Goal: Communication & Community: Answer question/provide support

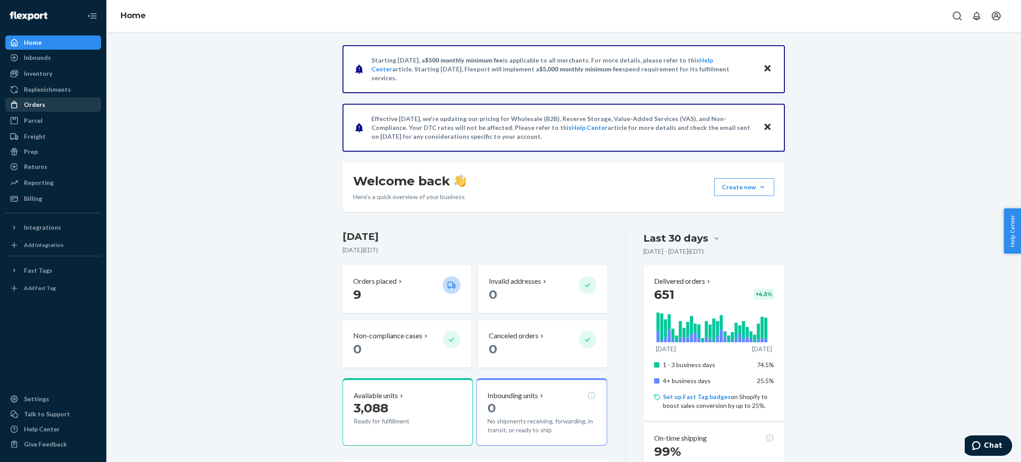
click at [41, 102] on div "Orders" at bounding box center [34, 104] width 21 height 9
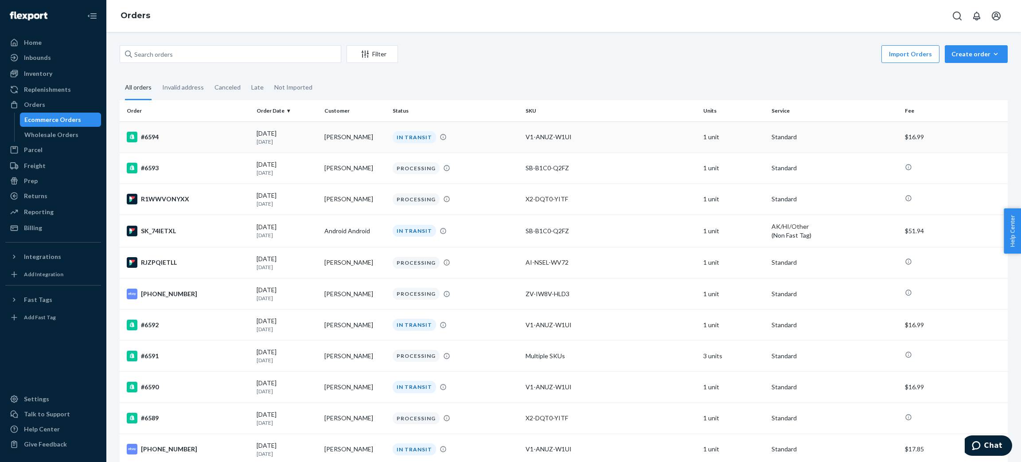
click at [357, 135] on td "[PERSON_NAME]" at bounding box center [355, 136] width 68 height 31
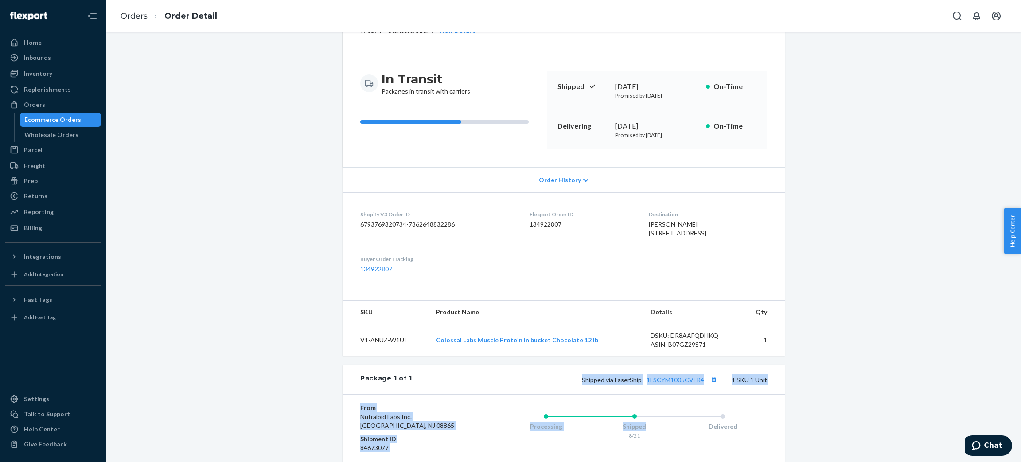
scroll to position [59, 0]
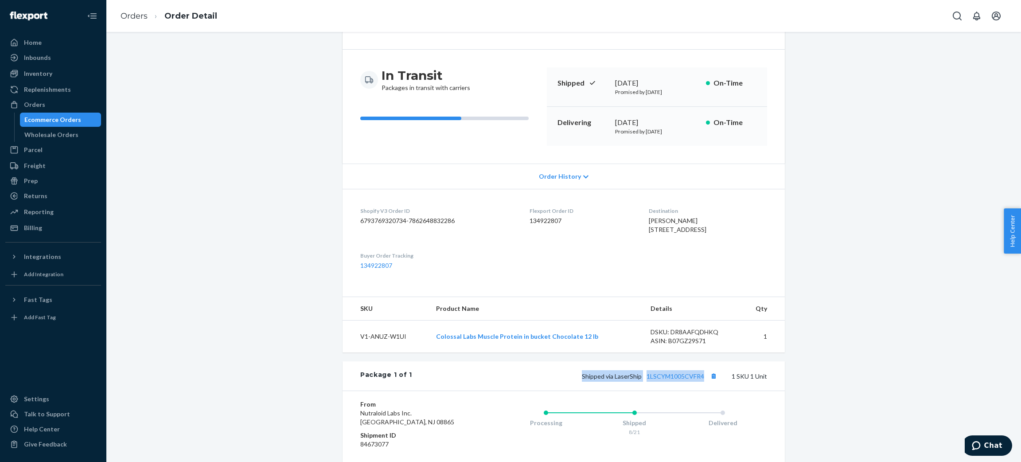
drag, startPoint x: 578, startPoint y: 453, endPoint x: 700, endPoint y: 402, distance: 132.5
click at [700, 390] on div "Package 1 of 1 Shipped via LaserShip 1LSCYM1005CVFR4 1 SKU 1 Unit" at bounding box center [564, 375] width 442 height 29
copy span "Shipped via LaserShip 1LSCYM1005CVFR4"
click at [144, 13] on link "Orders" at bounding box center [134, 16] width 27 height 10
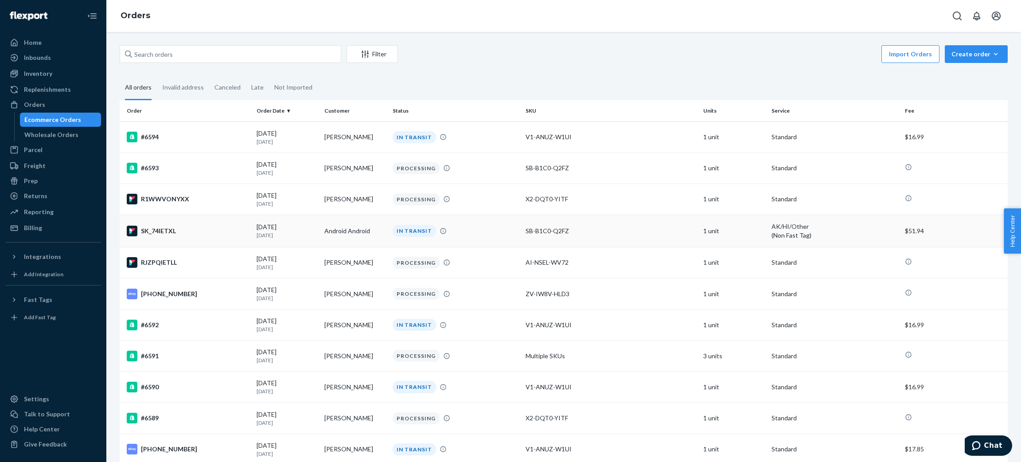
click at [339, 238] on td "Android Android" at bounding box center [355, 230] width 68 height 32
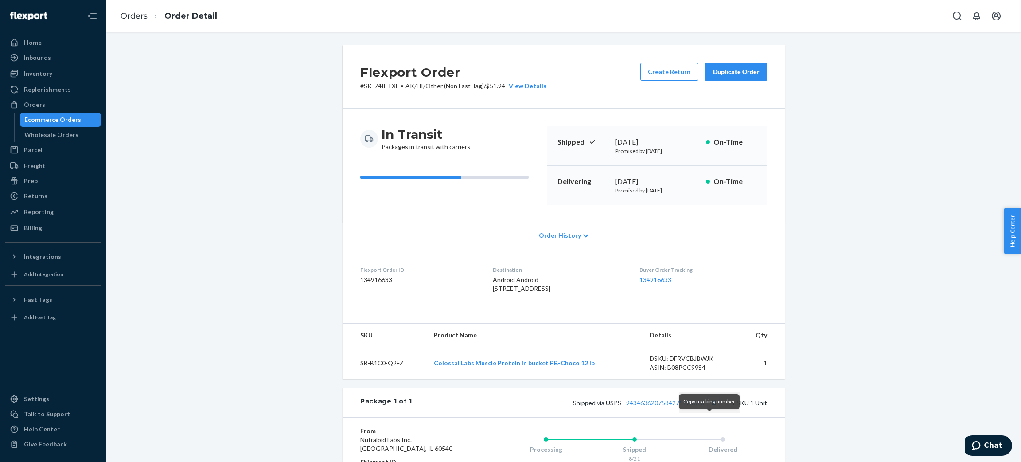
click at [710, 408] on button "Copy tracking number" at bounding box center [714, 403] width 12 height 12
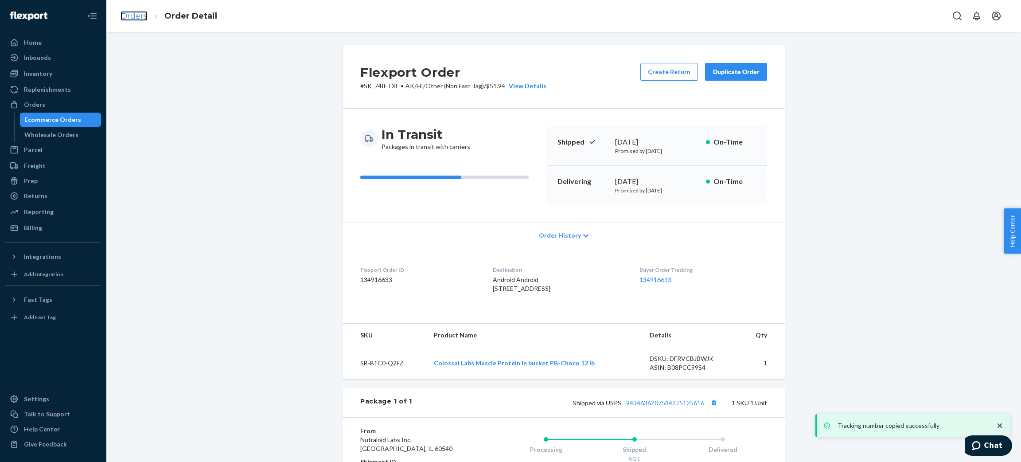
click at [143, 17] on link "Orders" at bounding box center [134, 16] width 27 height 10
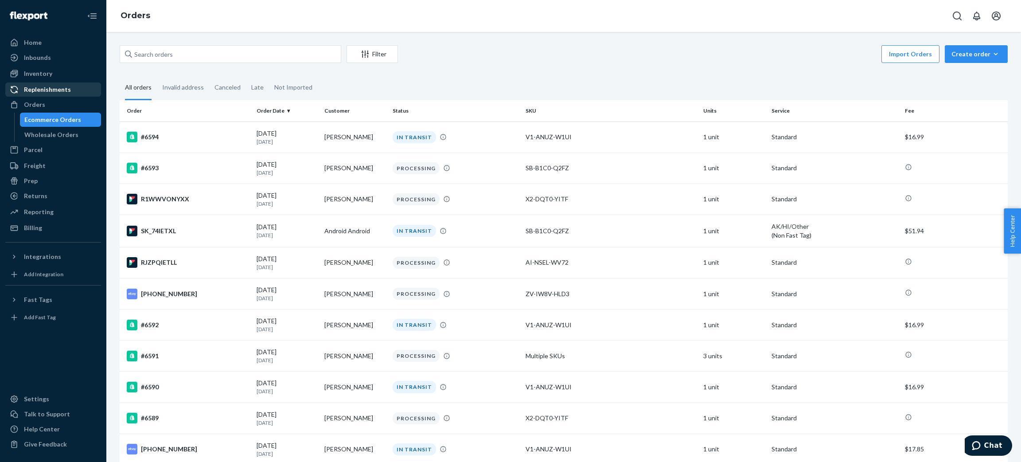
click at [61, 84] on div "Replenishments" at bounding box center [53, 89] width 94 height 12
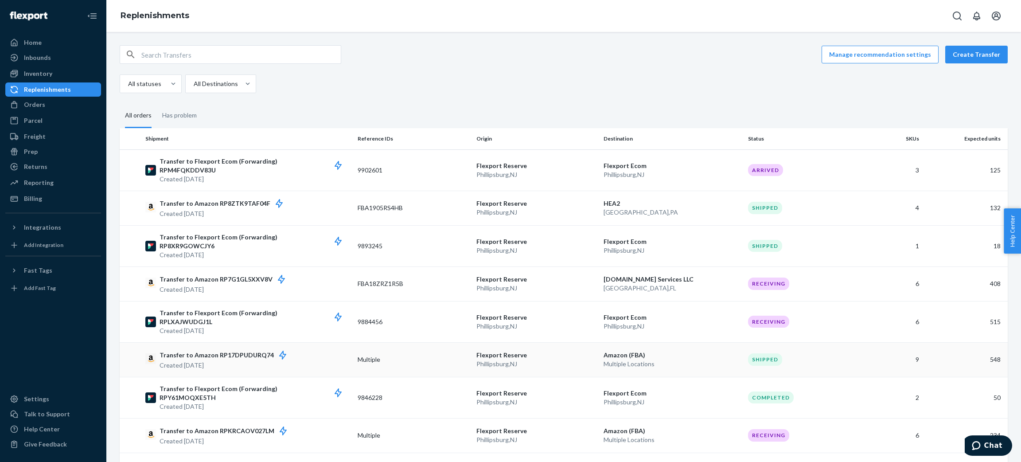
click at [243, 200] on p "Transfer to Amazon RP8ZTK9TAF04F" at bounding box center [226, 203] width 132 height 11
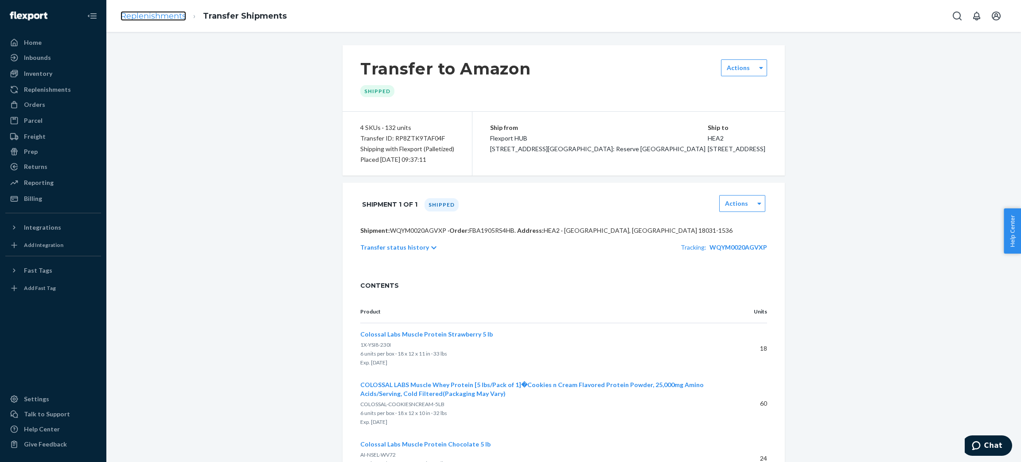
click at [162, 15] on link "Replenishments" at bounding box center [154, 16] width 66 height 10
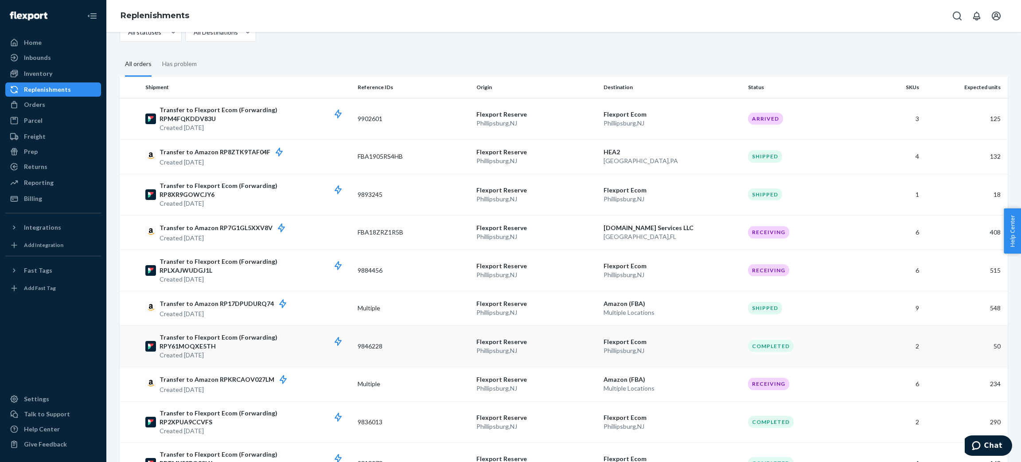
scroll to position [66, 0]
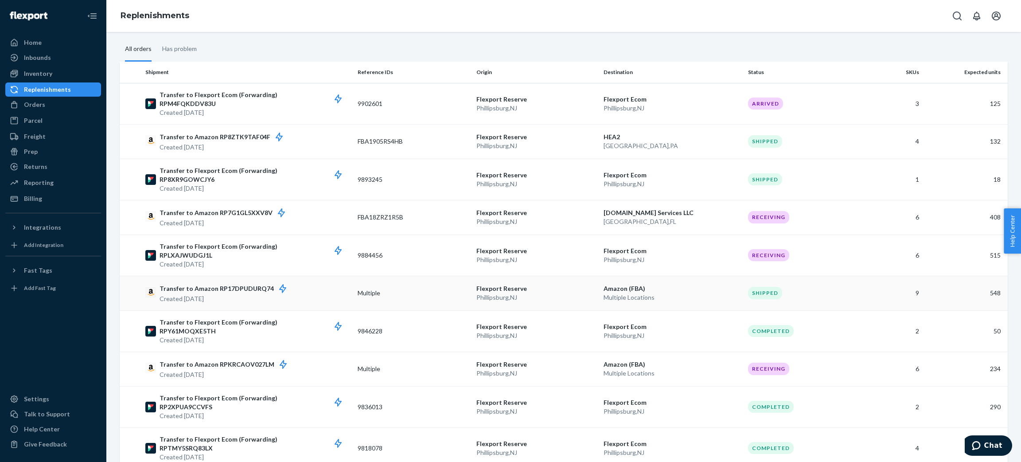
click at [243, 294] on p "Created [DATE]" at bounding box center [228, 298] width 136 height 9
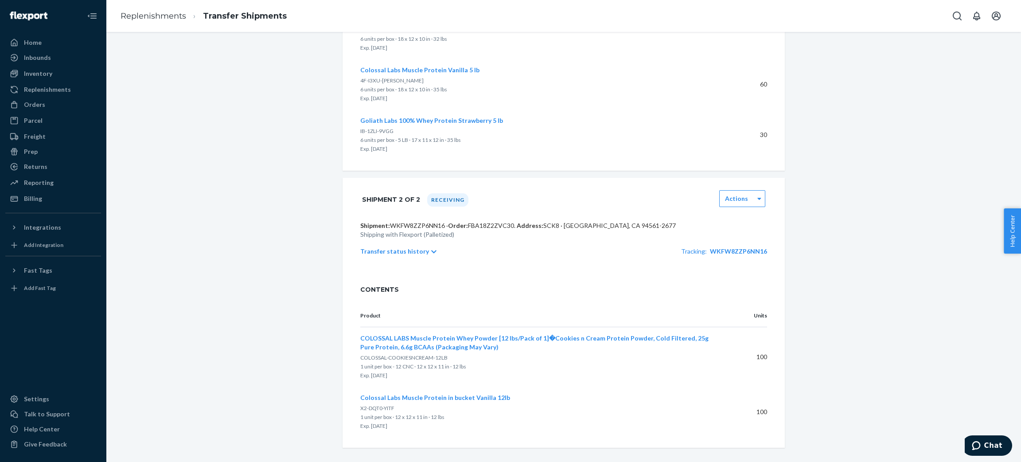
scroll to position [543, 0]
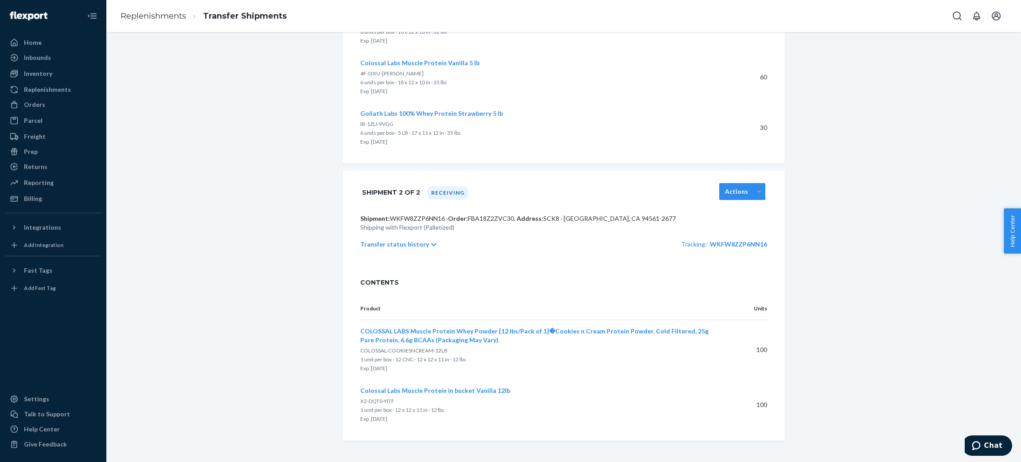
click at [757, 193] on icon at bounding box center [759, 191] width 4 height 6
click at [408, 246] on p "Transfer status history" at bounding box center [394, 244] width 69 height 9
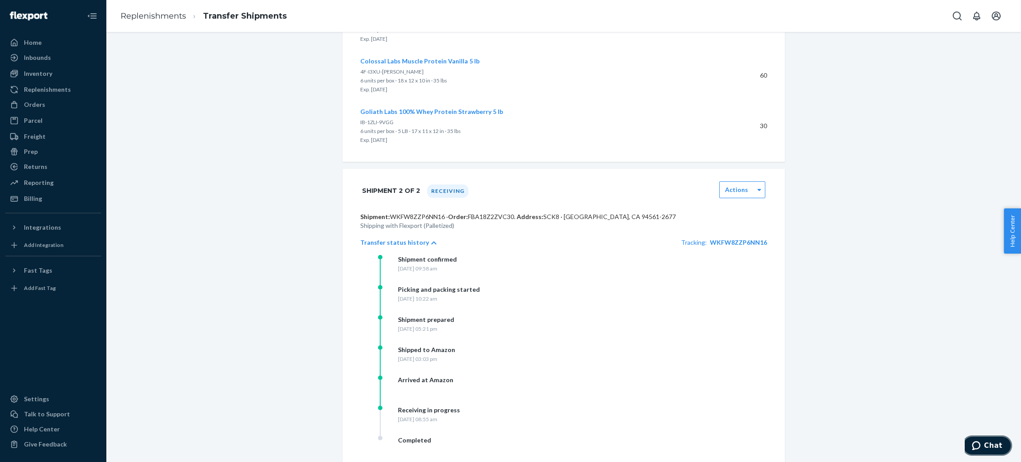
click at [991, 440] on button "Chat" at bounding box center [987, 445] width 50 height 20
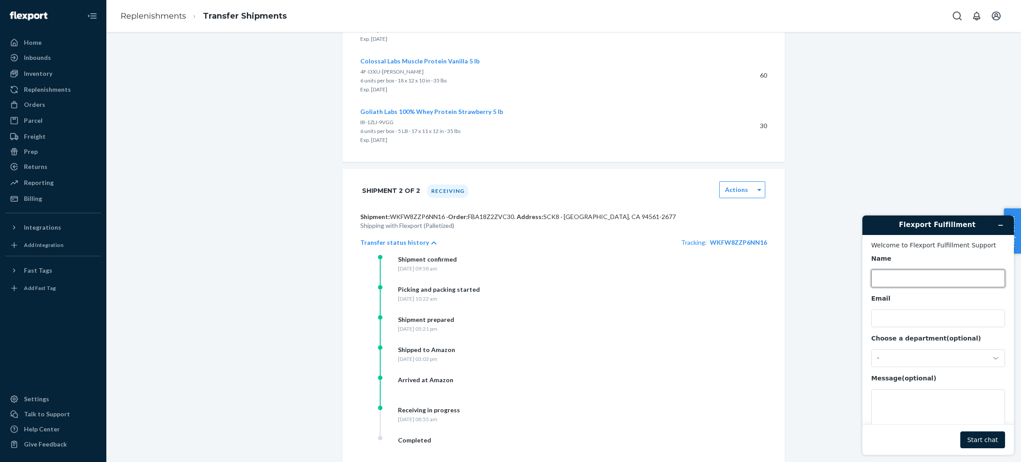
click at [948, 287] on input "Name" at bounding box center [938, 278] width 134 height 18
click at [942, 258] on div "Name" at bounding box center [938, 258] width 134 height 9
click at [942, 269] on input "Name" at bounding box center [938, 278] width 134 height 18
type input "a"
type input "[PERSON_NAME]"
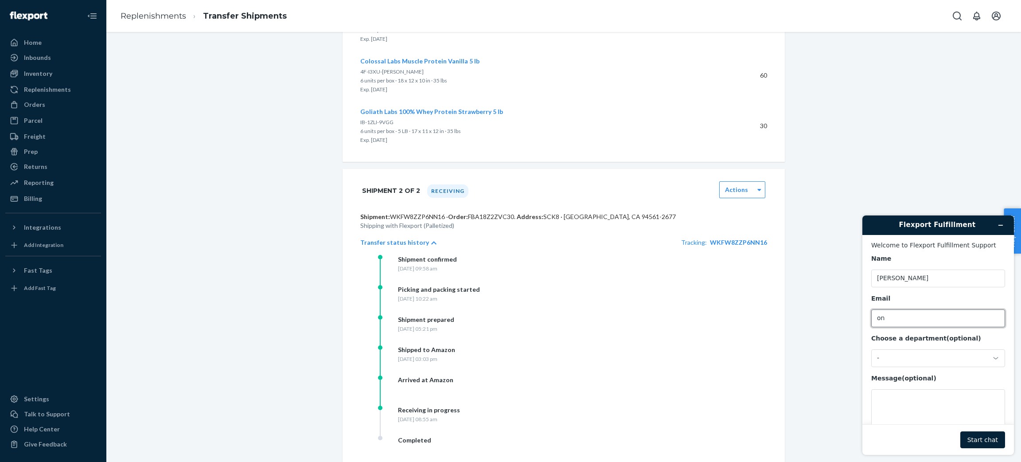
type input "[EMAIL_ADDRESS][DOMAIN_NAME]"
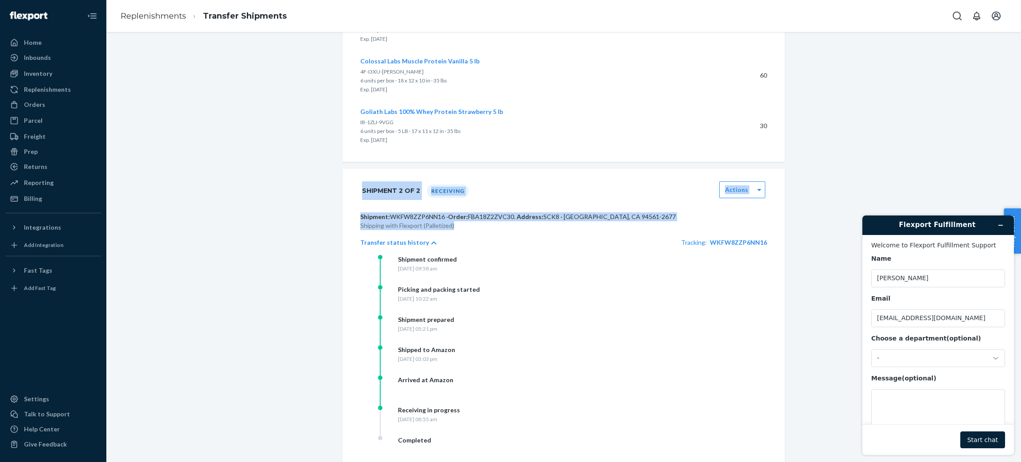
drag, startPoint x: 357, startPoint y: 194, endPoint x: 460, endPoint y: 231, distance: 109.9
click at [460, 231] on div "Shipment 2 of 2 Receiving Actions Shipment: WKFW8ZZP6NN16 · Order: FBA18Z2ZVC30…" at bounding box center [564, 323] width 442 height 308
copy div "Shipment 2 of 2 Receiving Actions Shipment: WKFW8ZZP6NN16 · Order: FBA18Z2ZVC30…"
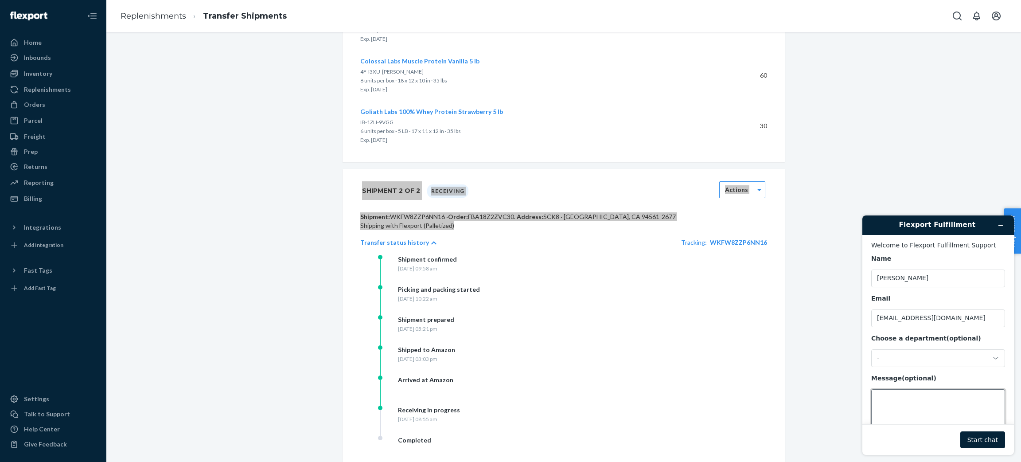
click at [904, 402] on textarea "Message (optional)" at bounding box center [938, 414] width 134 height 50
paste textarea "Shipment 2 of 2 Receiving Actions Shipment: WKFW8ZZP6NN16 · Order: FBA18Z2ZVC30…"
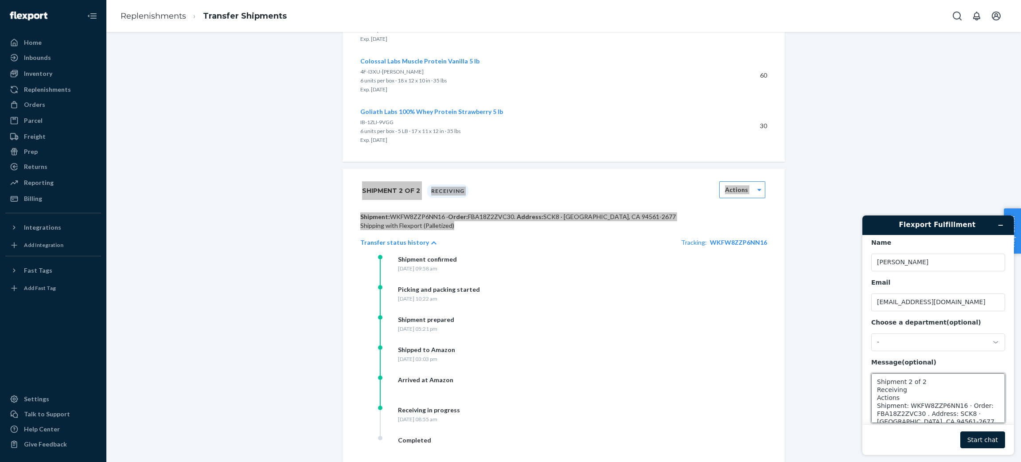
drag, startPoint x: 904, startPoint y: 401, endPoint x: 873, endPoint y: 398, distance: 32.1
click at [873, 398] on textarea "Shipment 2 of 2 Receiving Actions Shipment: WKFW8ZZP6NN16 · Order: FBA18Z2ZVC30…" at bounding box center [938, 398] width 134 height 50
type textarea "Shipment 2 of 2 Receiving Shipment: WKFW8ZZP6NN16 · Order: FBA18Z2ZVC30 . Addre…"
click at [986, 442] on button "Start chat" at bounding box center [982, 439] width 45 height 17
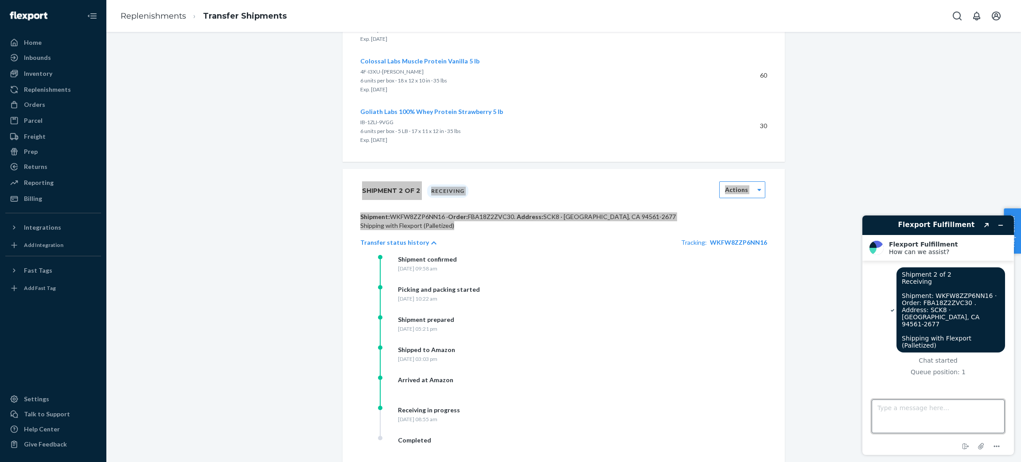
click at [917, 421] on textarea "Type a message here..." at bounding box center [938, 416] width 133 height 34
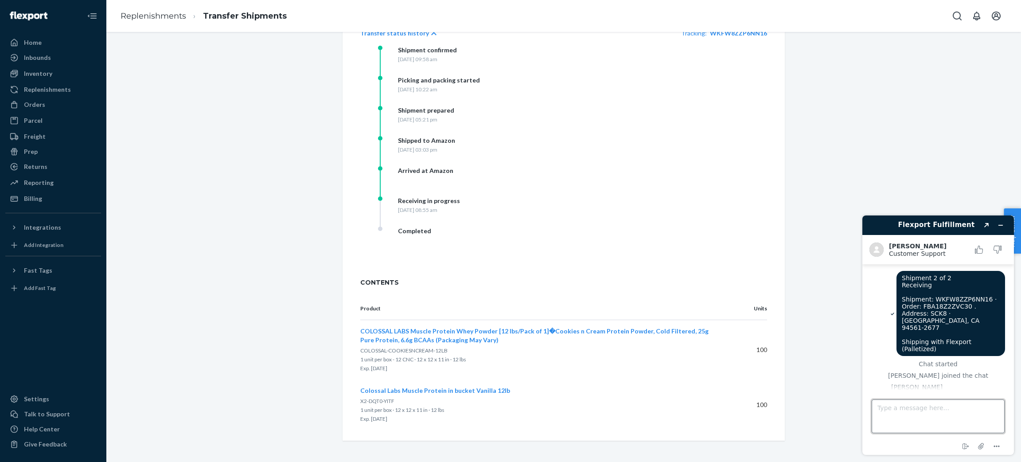
scroll to position [27, 0]
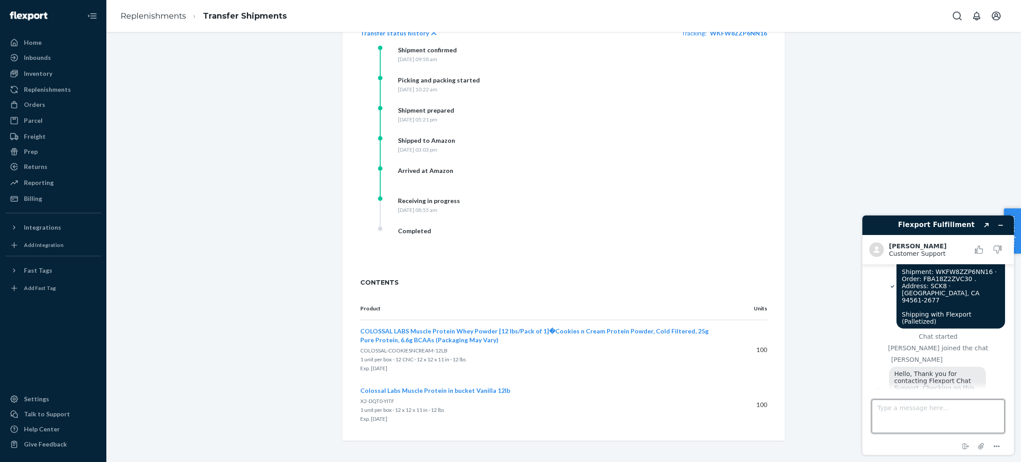
click at [975, 426] on textarea "Type a message here..." at bounding box center [938, 416] width 133 height 34
type textarea "Hey [PERSON_NAME], We have an issue with this shipment... The frieght "missed t…"
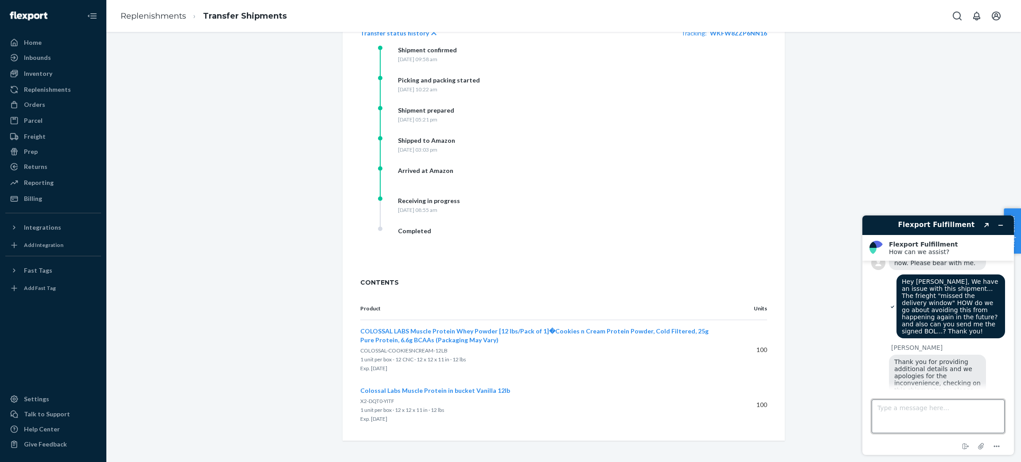
scroll to position [187, 0]
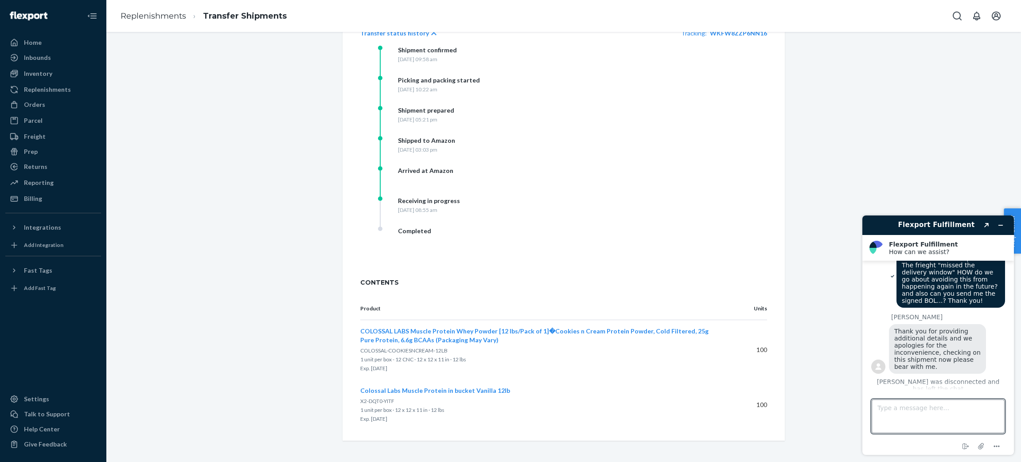
click at [950, 397] on button "Rate this chat" at bounding box center [937, 405] width 57 height 17
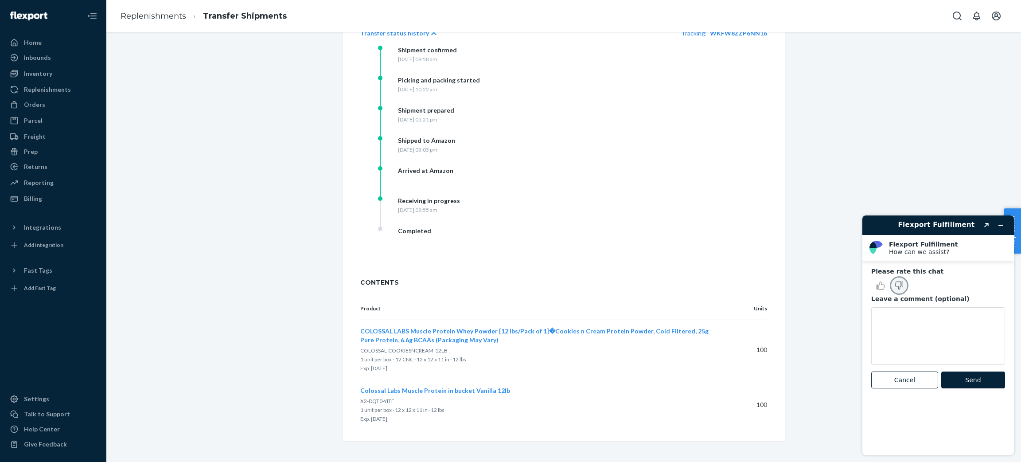
click at [896, 280] on button "Rate this chat as bad" at bounding box center [899, 285] width 19 height 19
click at [974, 377] on button "Send" at bounding box center [973, 379] width 64 height 17
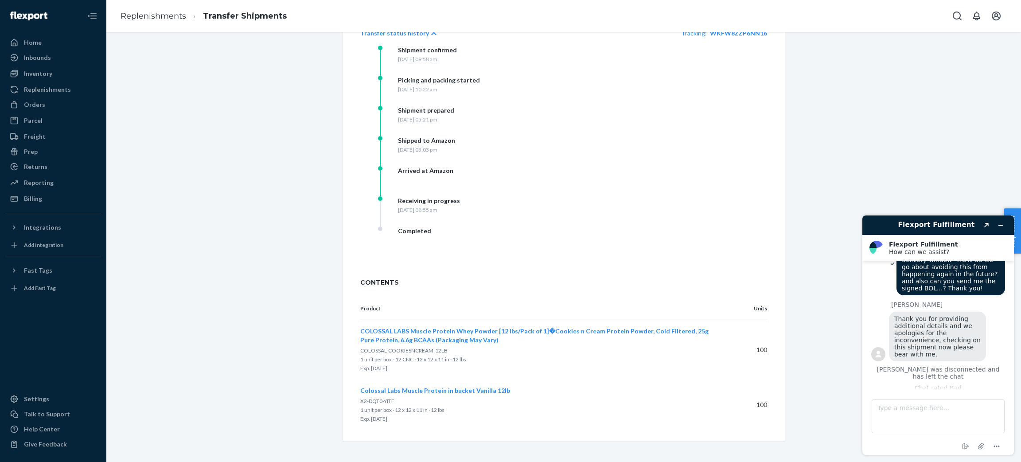
scroll to position [133, 0]
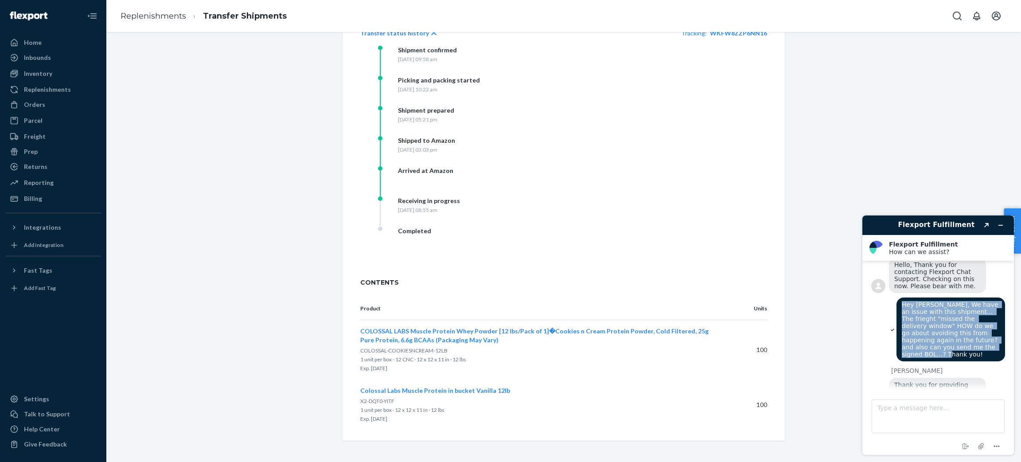
drag, startPoint x: 963, startPoint y: 327, endPoint x: 895, endPoint y: 282, distance: 81.9
click at [896, 297] on div "Hey [PERSON_NAME], We have an issue with this shipment... The frieght "missed t…" at bounding box center [950, 329] width 109 height 64
copy span "Hey [PERSON_NAME], We have an issue with this shipment... The frieght "missed t…"
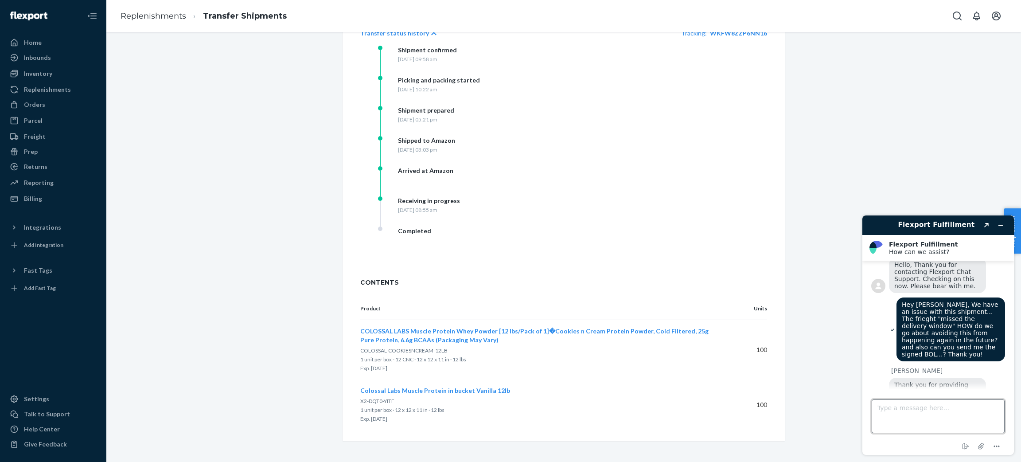
click at [906, 417] on textarea "Type a message here..." at bounding box center [938, 416] width 133 height 34
paste textarea "Hey [PERSON_NAME], We have an issue with this shipment... The frieght "missed t…"
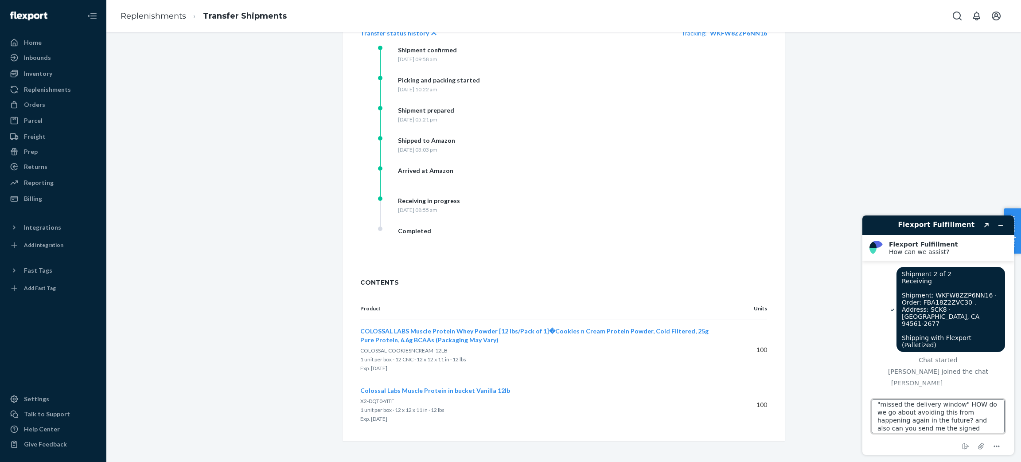
scroll to position [0, 0]
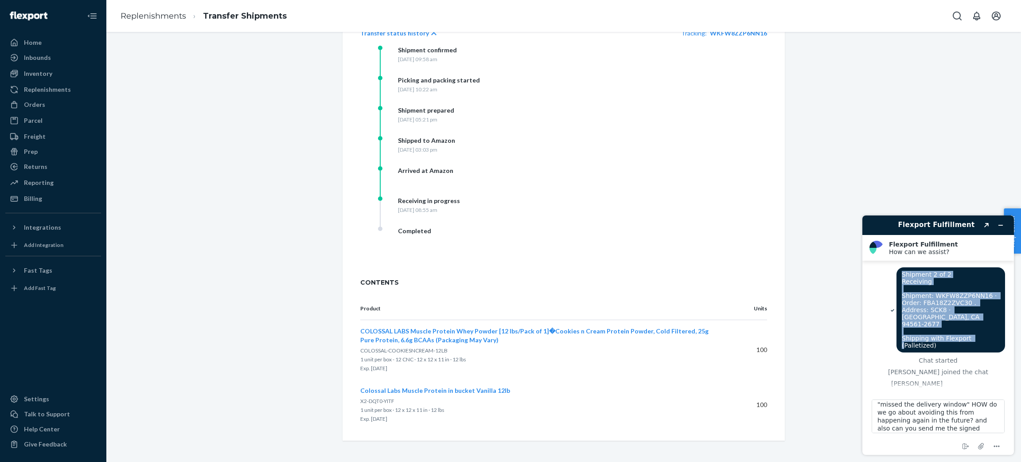
drag, startPoint x: 996, startPoint y: 323, endPoint x: 881, endPoint y: 274, distance: 125.1
click at [881, 274] on div "Shipment 2 of 2 Receiving Shipment: WKFW8ZZP6NN16 · Order: FBA18Z2ZVC30 . Addre…" at bounding box center [938, 310] width 134 height 87
copy span "Shipment 2 of 2 Receiving Shipment: WKFW8ZZP6NN16 · Order: FBA18Z2ZVC30 . Addre…"
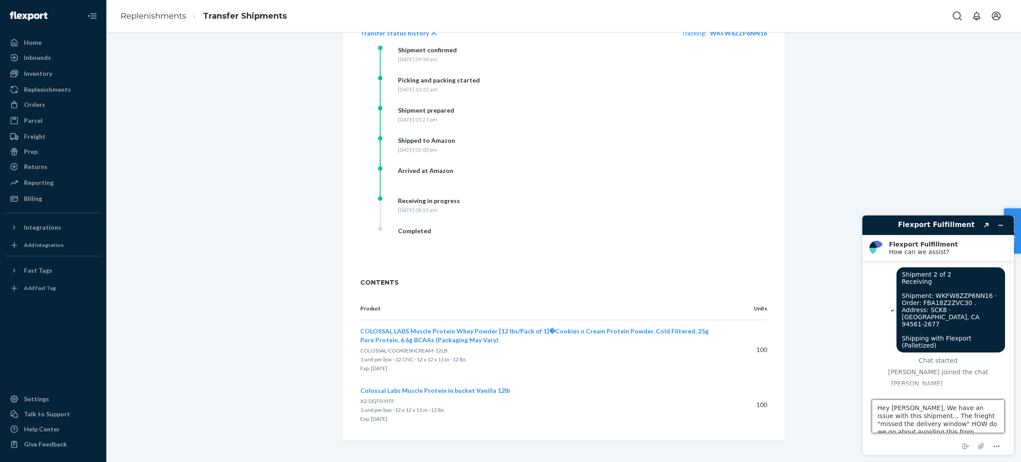
drag, startPoint x: 904, startPoint y: 405, endPoint x: 1702, endPoint y: 614, distance: 825.2
click html "Flexport Fulfillment Created with Sketch. Flexport Fulfillment How can we assis…"
paste textarea "Shipment 2 of 2 Receiving Shipment: WKFW8ZZP6NN16 · Order: FBA18Z2ZVC30 . Addre…"
type textarea "Shipment 2 of 2 Receiving Shipment: WKFW8ZZP6NN16 · Order: FBA18Z2ZVC30 . Addre…"
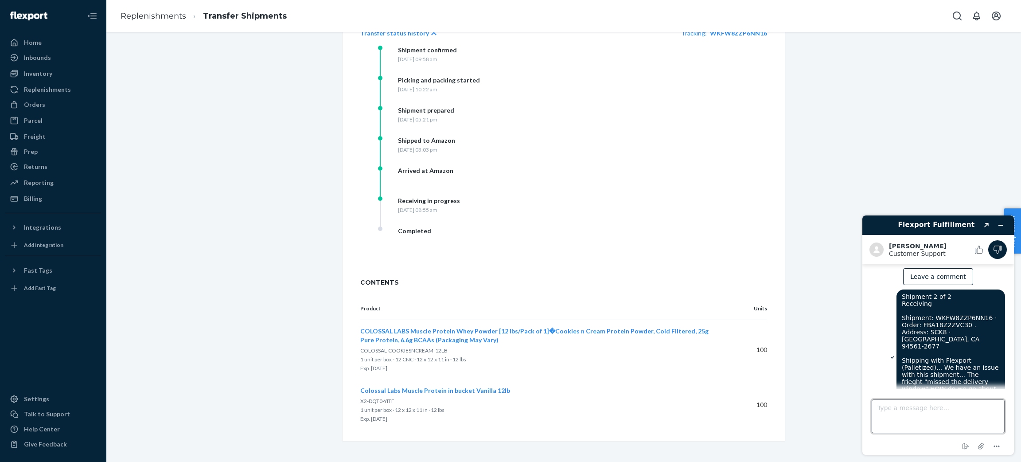
scroll to position [334, 0]
click at [921, 424] on textarea "Type a message here..." at bounding box center [938, 416] width 133 height 34
type textarea "Alex..."
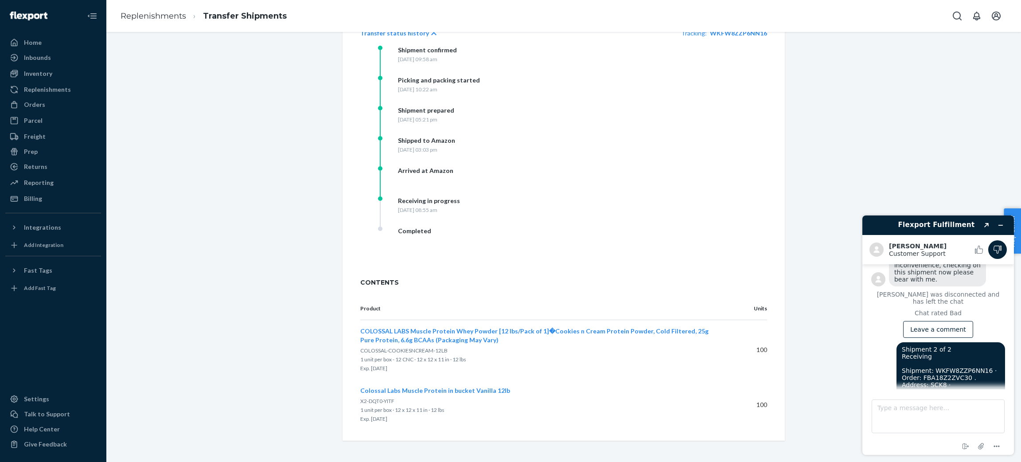
scroll to position [284, 0]
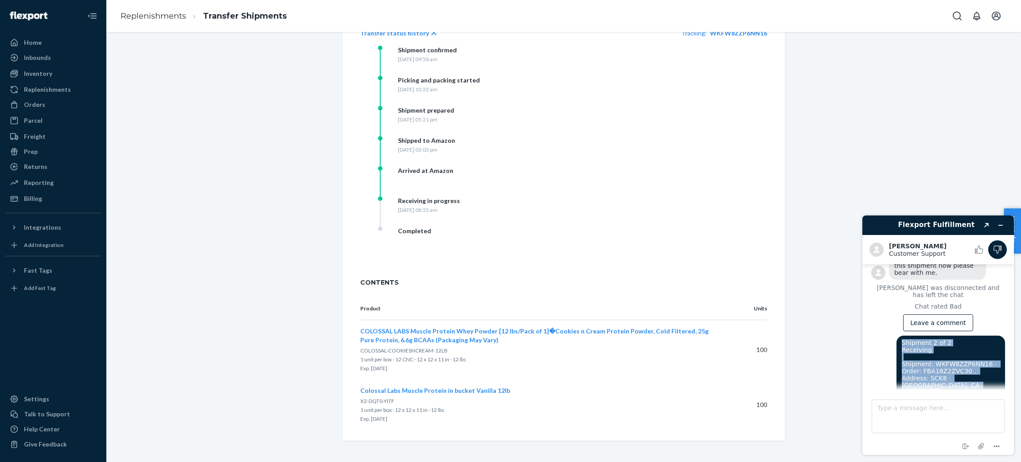
drag, startPoint x: 951, startPoint y: 347, endPoint x: 899, endPoint y: 315, distance: 60.6
click at [899, 335] on div "Shipment 2 of 2 Receiving Shipment: WKFW8ZZP6NN16 · Order: FBA18Z2ZVC30 . Addre…" at bounding box center [950, 402] width 109 height 135
copy span "Shipment 2 of 2 Receiving Shipment: WKFW8ZZP6NN16 · Order: FBA18Z2ZVC30 . Addre…"
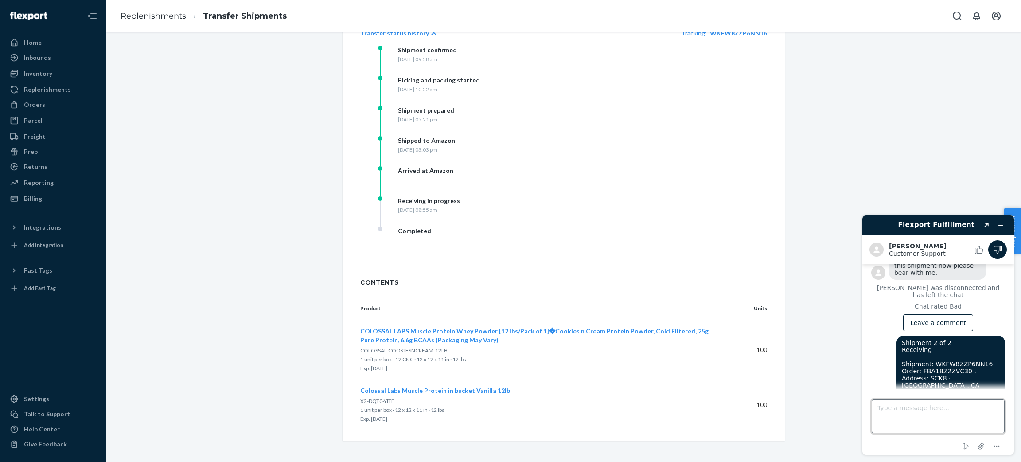
click at [937, 433] on textarea "Type a message here..." at bounding box center [938, 416] width 133 height 34
paste textarea "Shipment 2 of 2 Receiving Shipment: WKFW8ZZP6NN16 · Order: FBA18Z2ZVC30 . Addre…"
type textarea "Shipment 2 of 2 Receiving Shipment: WKFW8ZZP6NN16 · Order: FBA18Z2ZVC30 . Addre…"
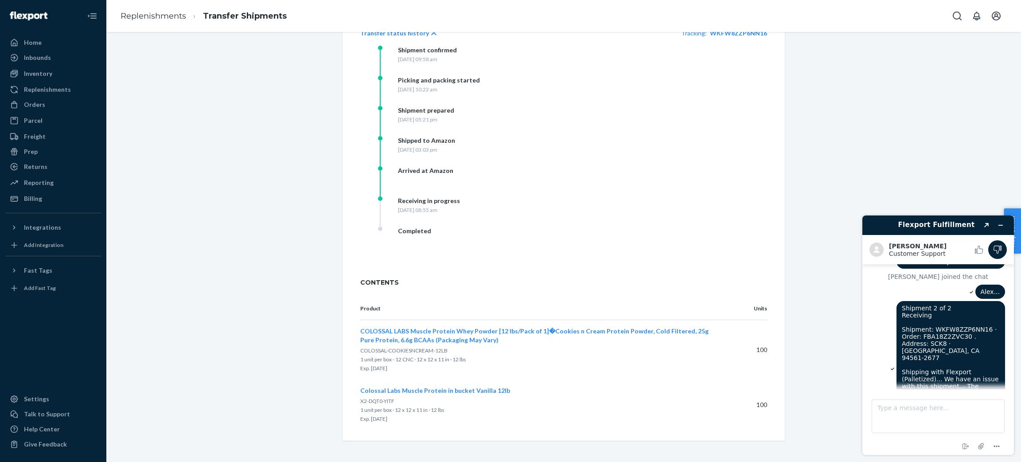
drag, startPoint x: 1009, startPoint y: 368, endPoint x: 1004, endPoint y: 354, distance: 14.4
click at [1008, 355] on main "Shipment 2 of 2 Receiving Shipment: WKFW8ZZP6NN16 · Order: FBA18Z2ZVC30 . Addre…" at bounding box center [939, 326] width 145 height 125
click at [922, 410] on textarea "Type a message here..." at bounding box center [938, 416] width 133 height 34
type textarea "been waiting here for you..."
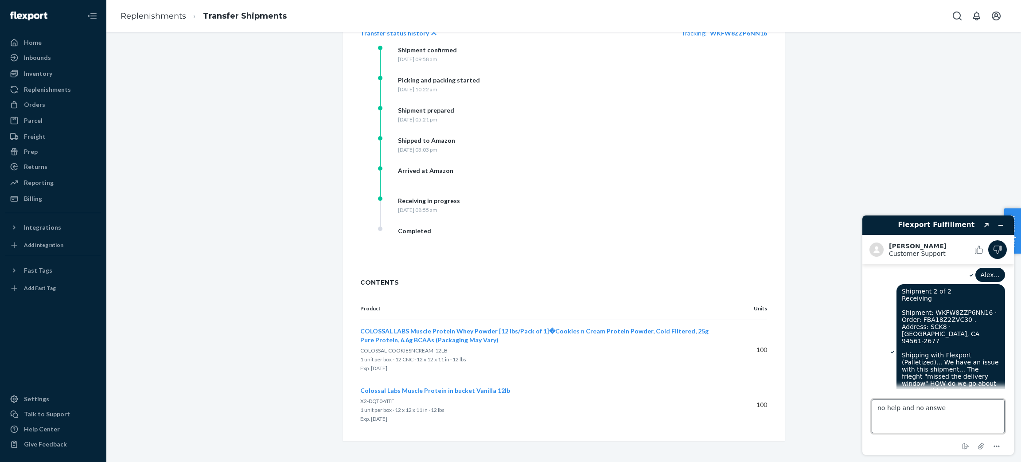
type textarea "no help and no answer"
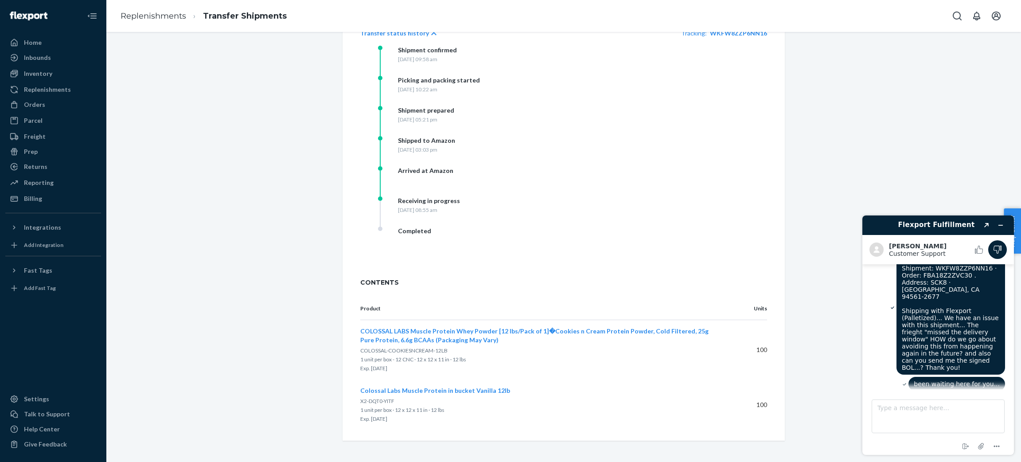
scroll to position [576, 0]
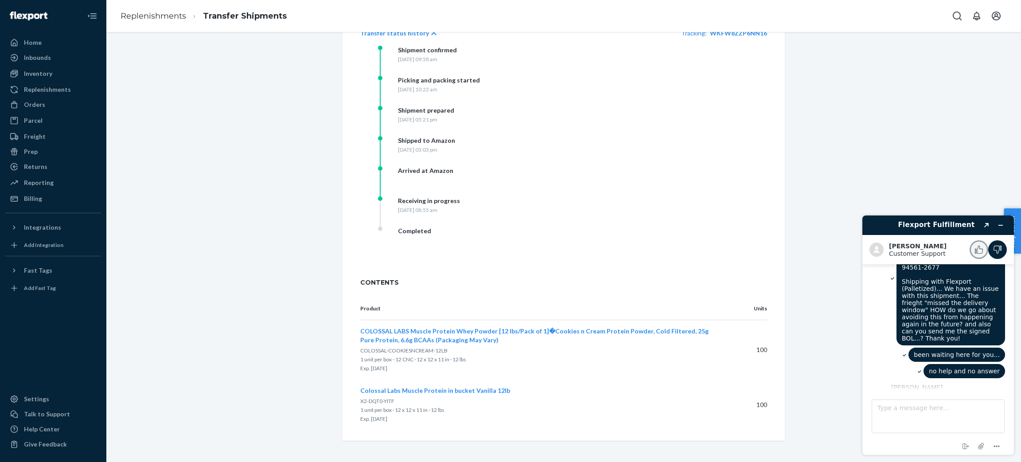
click at [979, 248] on icon "Rate this chat as good" at bounding box center [979, 249] width 8 height 8
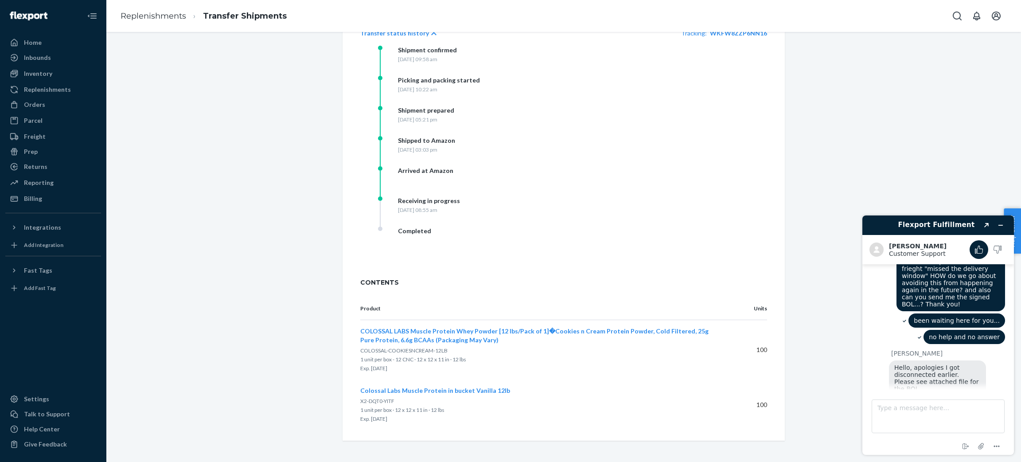
click at [951, 417] on span "Download" at bounding box center [947, 420] width 31 height 7
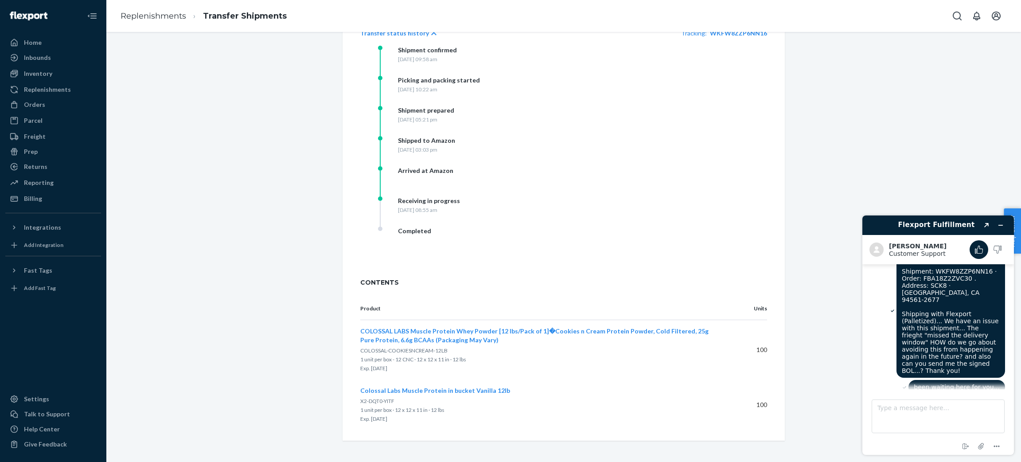
scroll to position [456, 0]
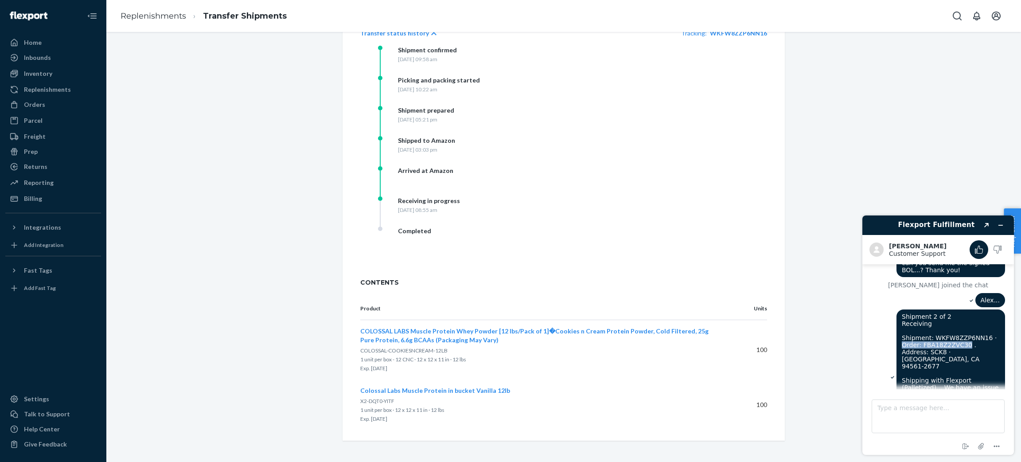
drag, startPoint x: 900, startPoint y: 296, endPoint x: 959, endPoint y: 296, distance: 58.1
click at [959, 313] on span "Shipment 2 of 2 Receiving Shipment: WKFW8ZZP6NN16 · Order: FBA18Z2ZVC30 . Addre…" at bounding box center [951, 377] width 99 height 128
drag, startPoint x: 102, startPoint y: 87, endPoint x: 816, endPoint y: 113, distance: 713.9
click at [963, 424] on textarea "Type a message here..." at bounding box center [938, 416] width 133 height 34
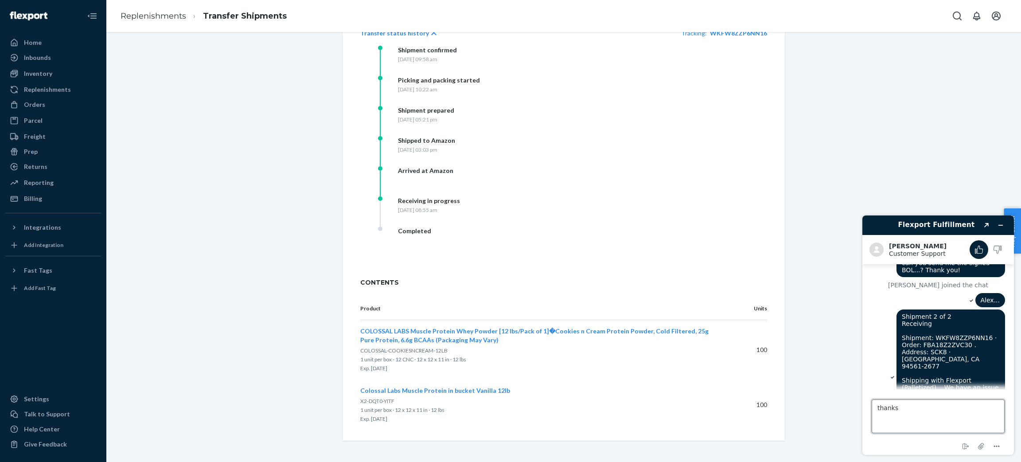
type textarea "thanks!"
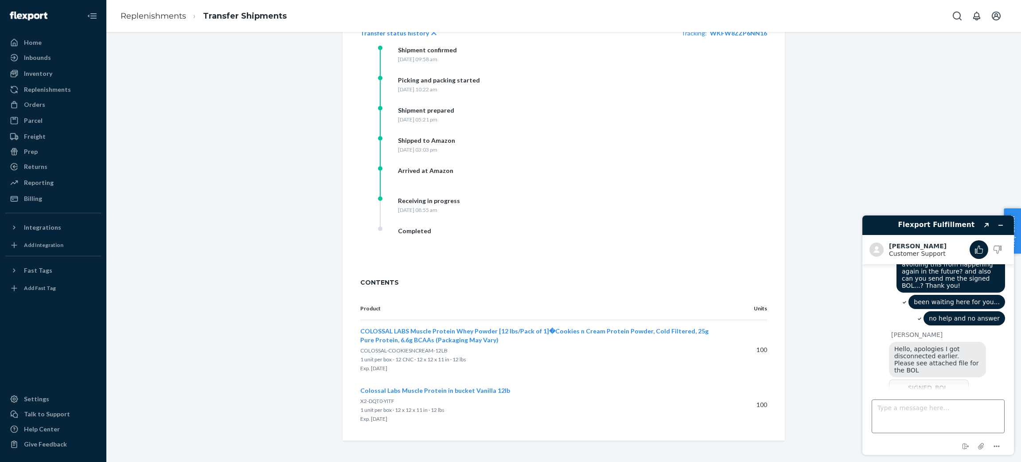
scroll to position [610, 0]
click at [938, 407] on textarea "Type a message here..." at bounding box center [938, 416] width 133 height 34
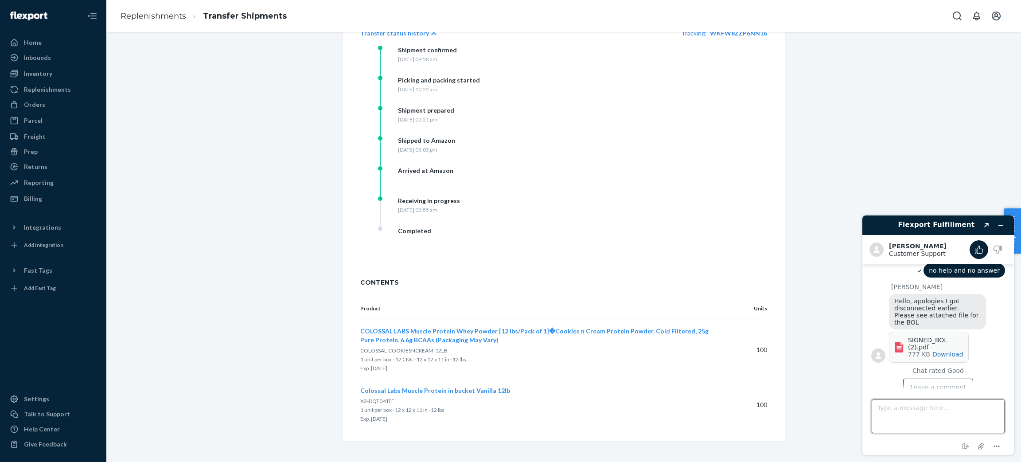
paste textarea "Order: FBA18Z2ZVC30"
type textarea "Order: FBA18Z2ZVC30"
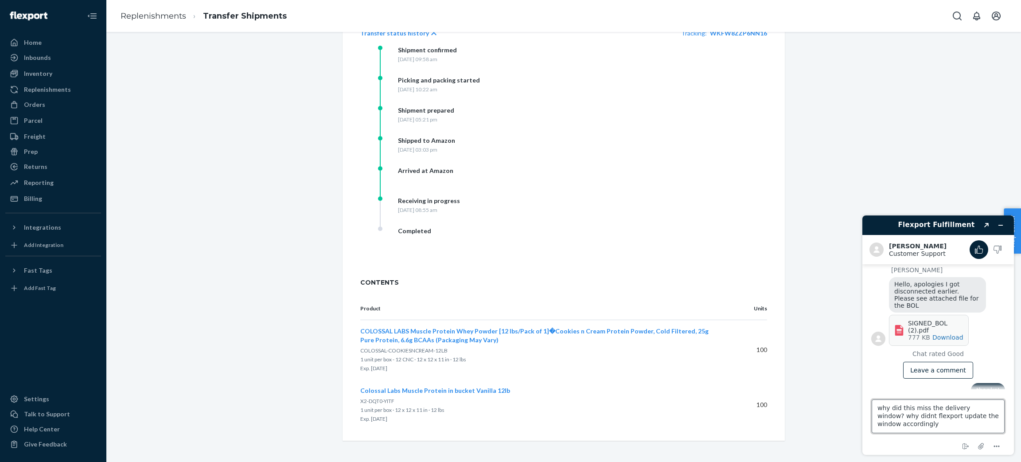
type textarea "why did this miss the delivery window? why didnt flexport update the window acc…"
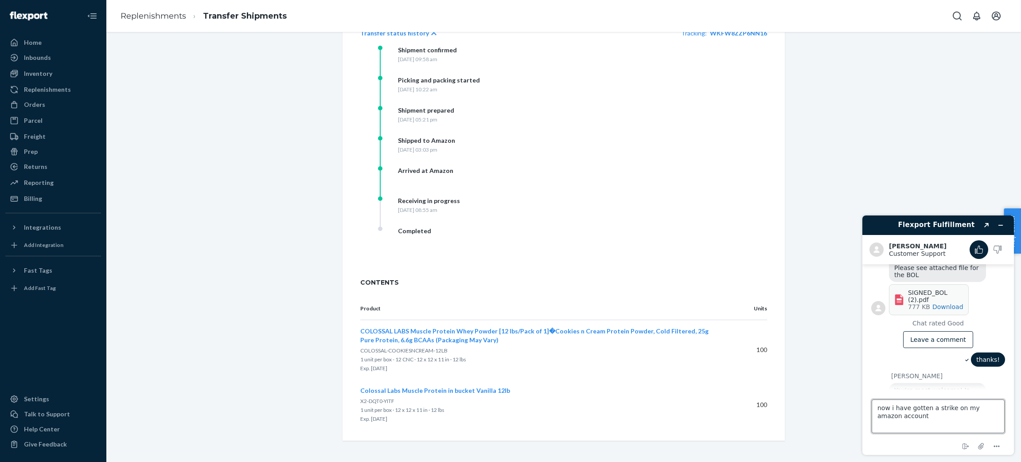
type textarea "now i have gotten a strike on my amazon account."
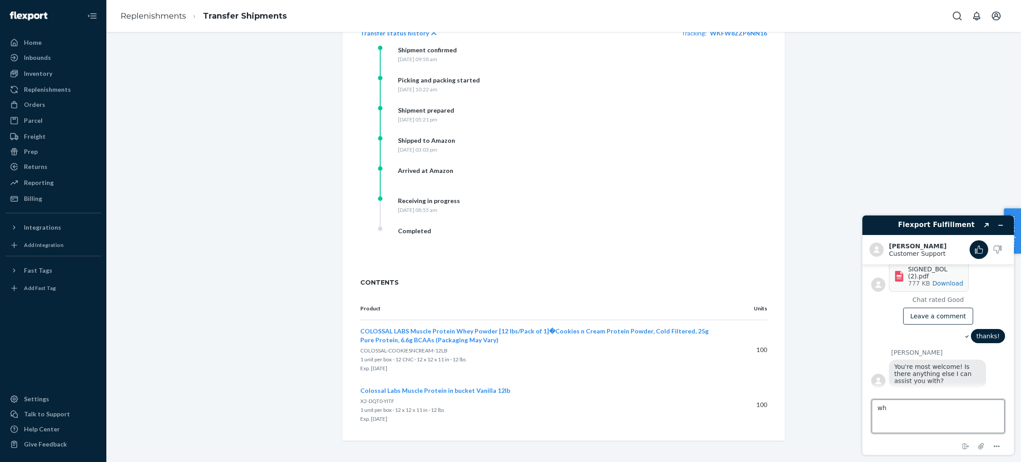
type textarea "w"
type textarea "how do we avoid this in the future?"
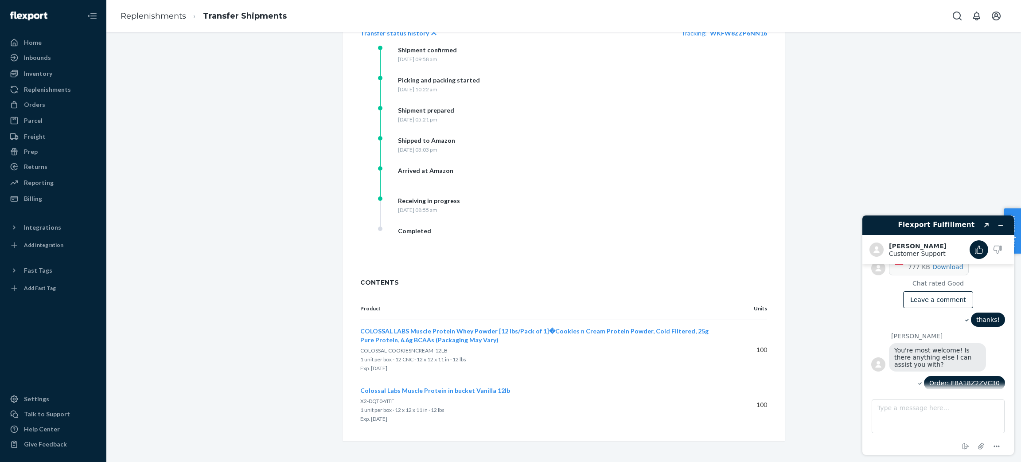
scroll to position [745, 0]
drag, startPoint x: 997, startPoint y: 304, endPoint x: 916, endPoint y: 307, distance: 80.3
click at [916, 374] on div "Order: FBA18Z2ZVC30" at bounding box center [938, 382] width 134 height 16
copy span "Order: FBA18Z2ZVC30"
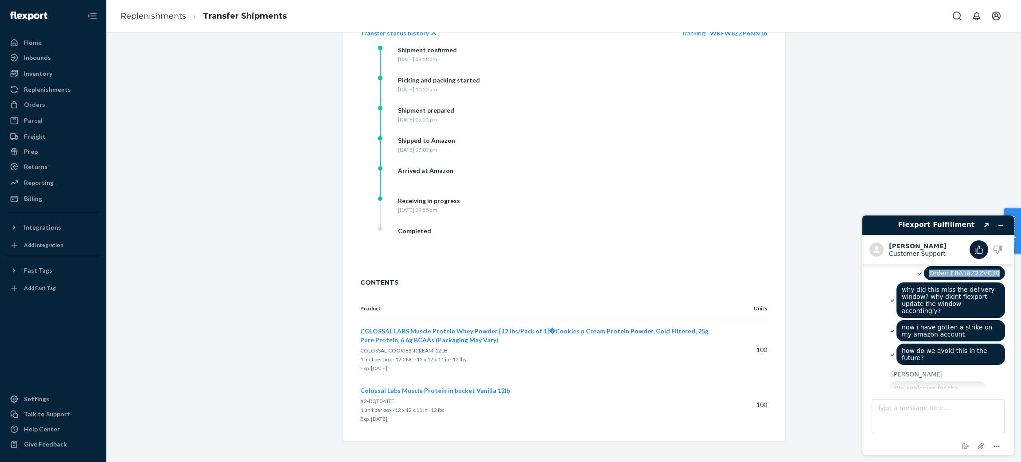
scroll to position [883, 0]
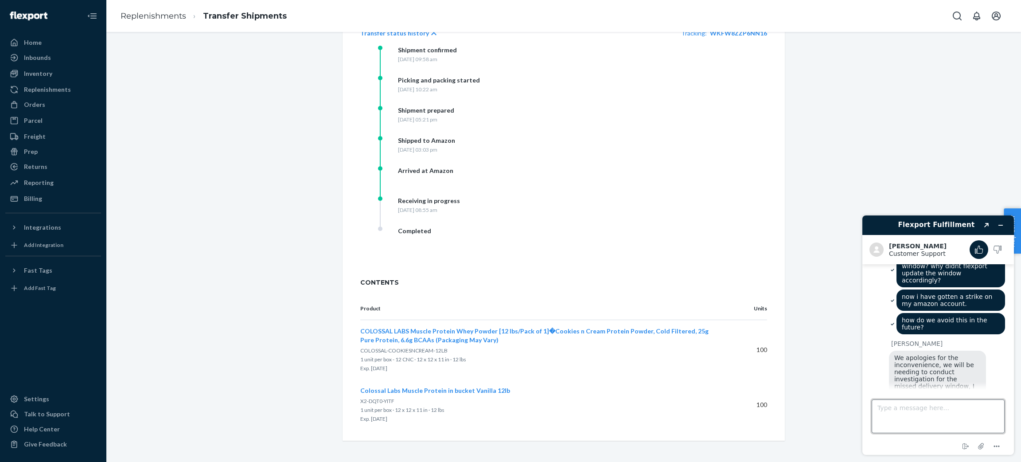
click at [911, 425] on textarea "Type a message here..." at bounding box center [938, 416] width 133 height 34
type textarea "thank you, yes this is my email!"
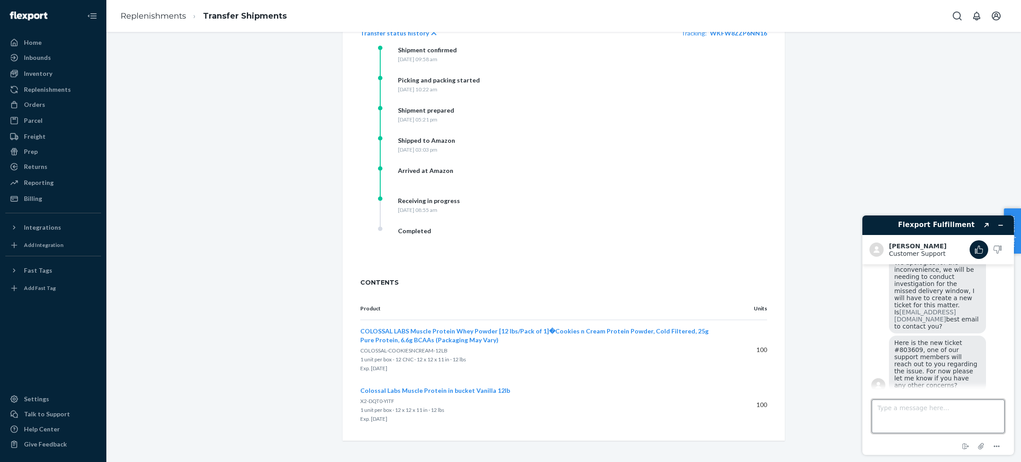
scroll to position [912, 0]
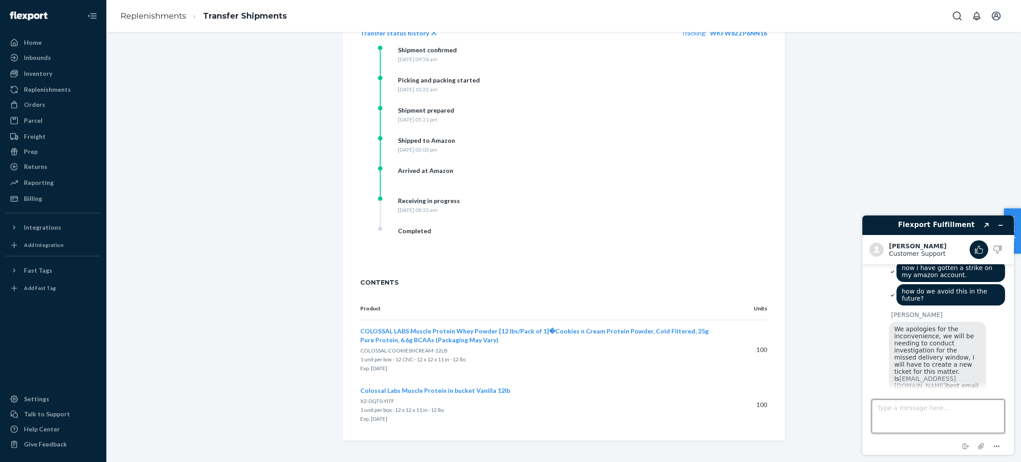
click at [959, 414] on textarea "Type a message here..." at bounding box center [938, 416] width 133 height 34
type textarea "thanks [PERSON_NAME], all set!"
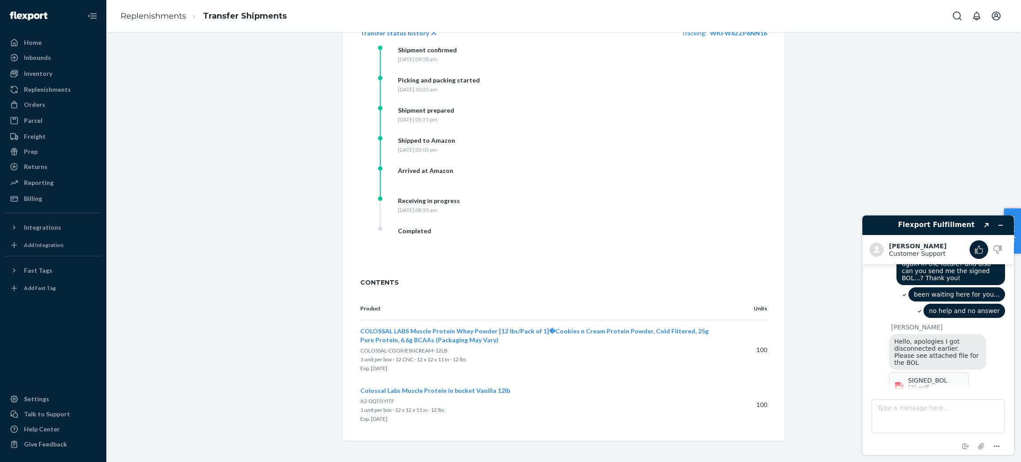
scroll to position [672, 0]
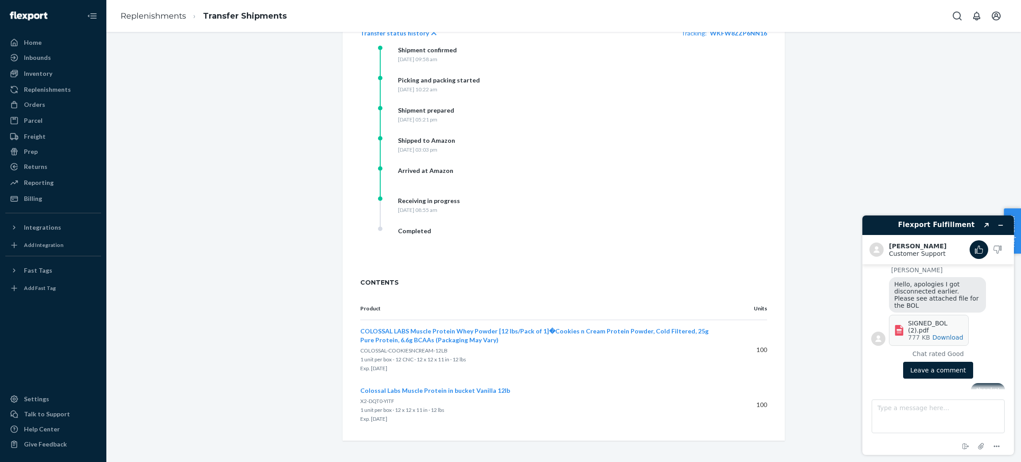
click at [944, 362] on button "Leave a comment" at bounding box center [938, 370] width 70 height 17
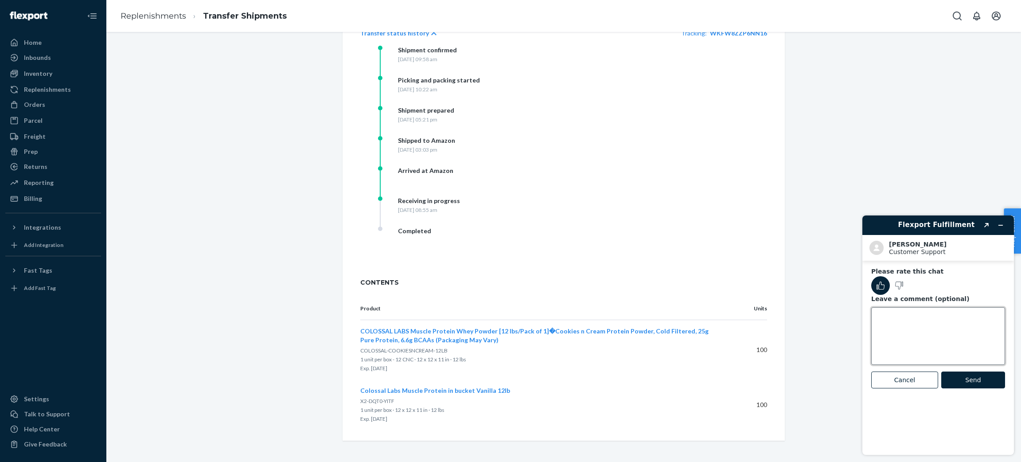
click at [929, 335] on textarea "Leave a comment (optional)" at bounding box center [938, 336] width 134 height 58
type textarea "Thanks for your help [DATE]!"
click at [1002, 380] on button "Send" at bounding box center [973, 379] width 64 height 17
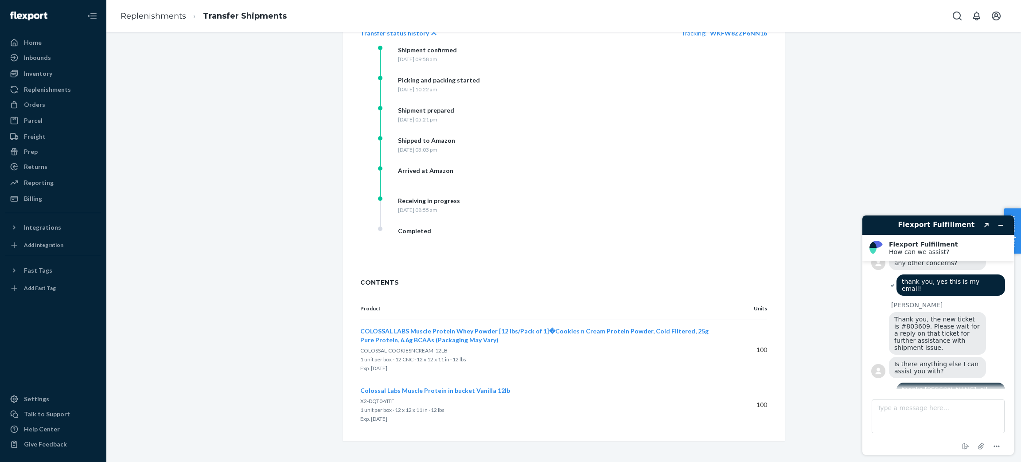
scroll to position [1099, 0]
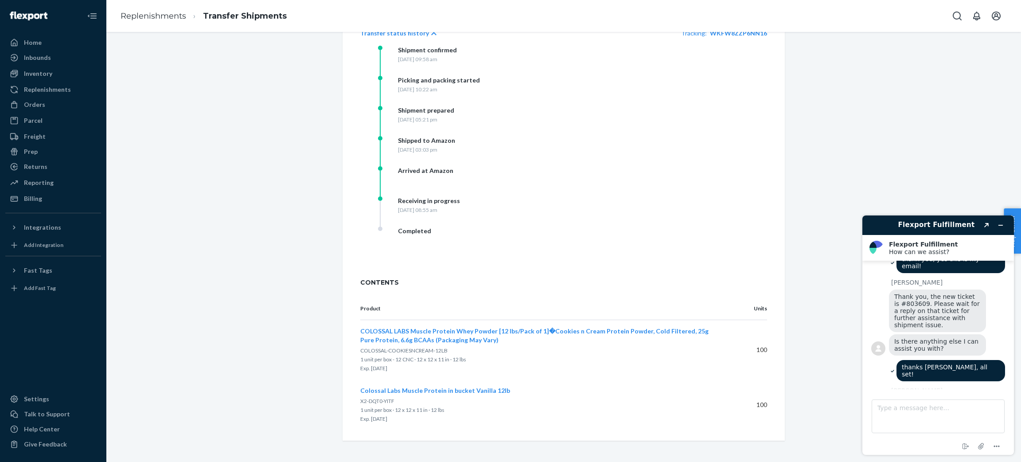
click at [1001, 232] on header "Flexport Fulfillment Created with Sketch." at bounding box center [938, 224] width 152 height 19
click at [1002, 227] on icon "Minimize widget" at bounding box center [1001, 225] width 6 height 6
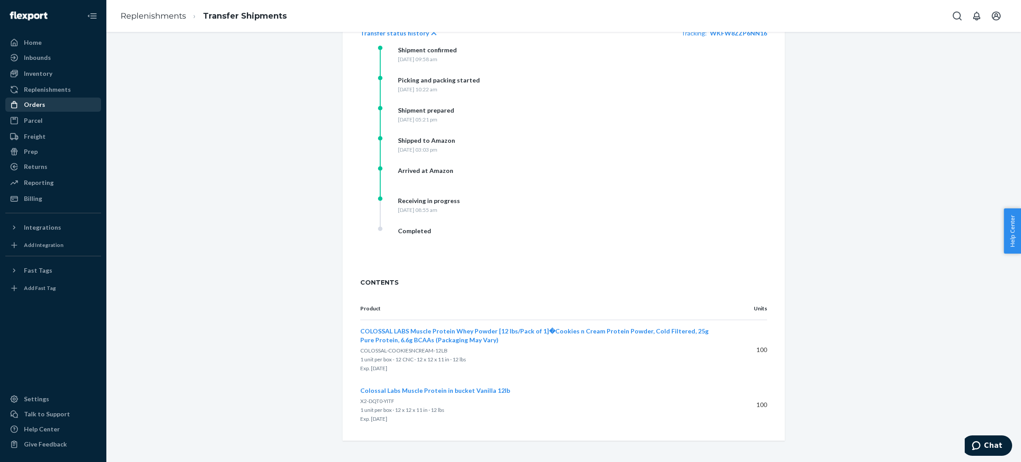
click at [58, 103] on div "Orders" at bounding box center [53, 104] width 94 height 12
